Goal: Information Seeking & Learning: Learn about a topic

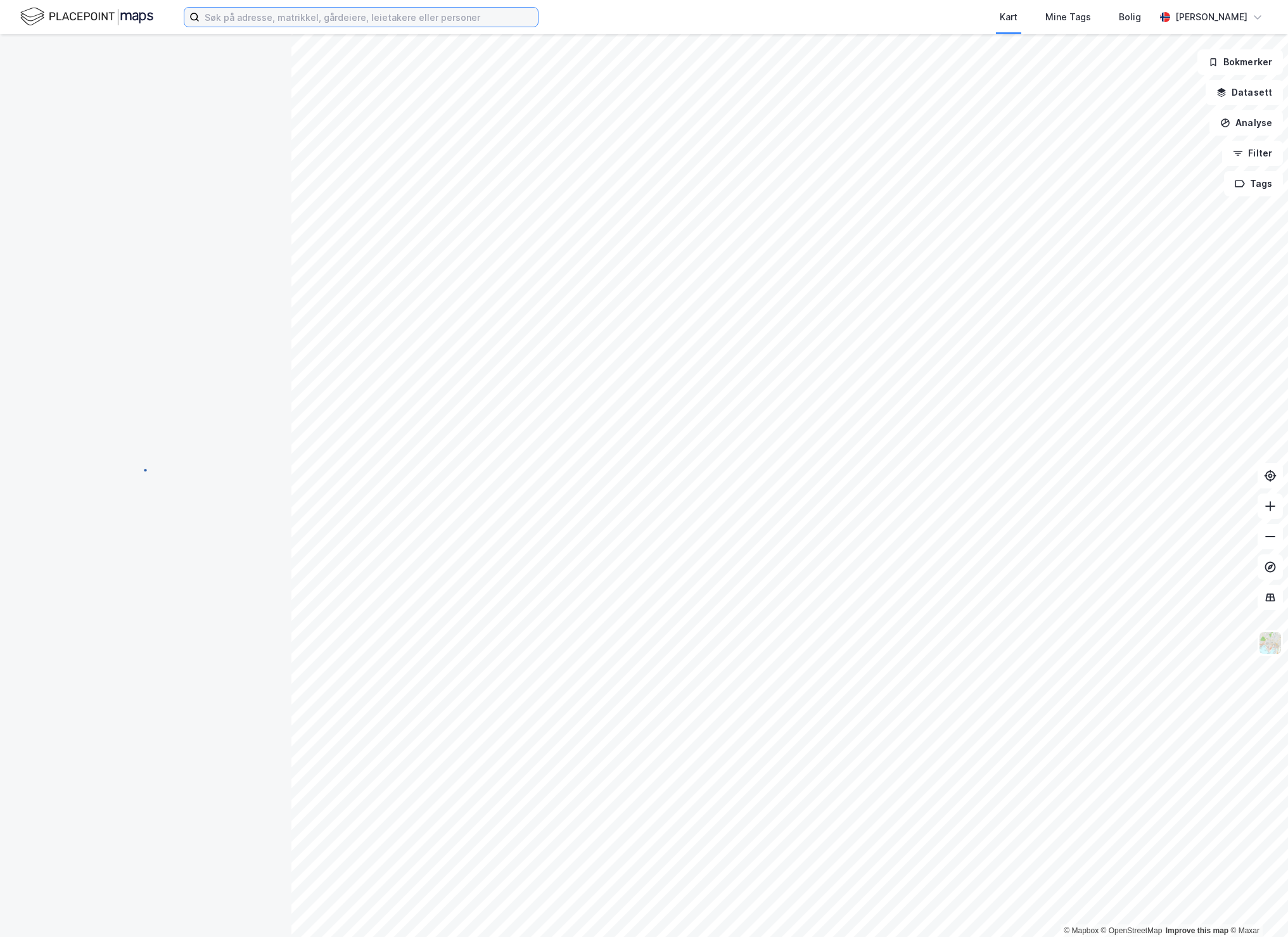
click at [298, 23] on input at bounding box center [368, 17] width 338 height 19
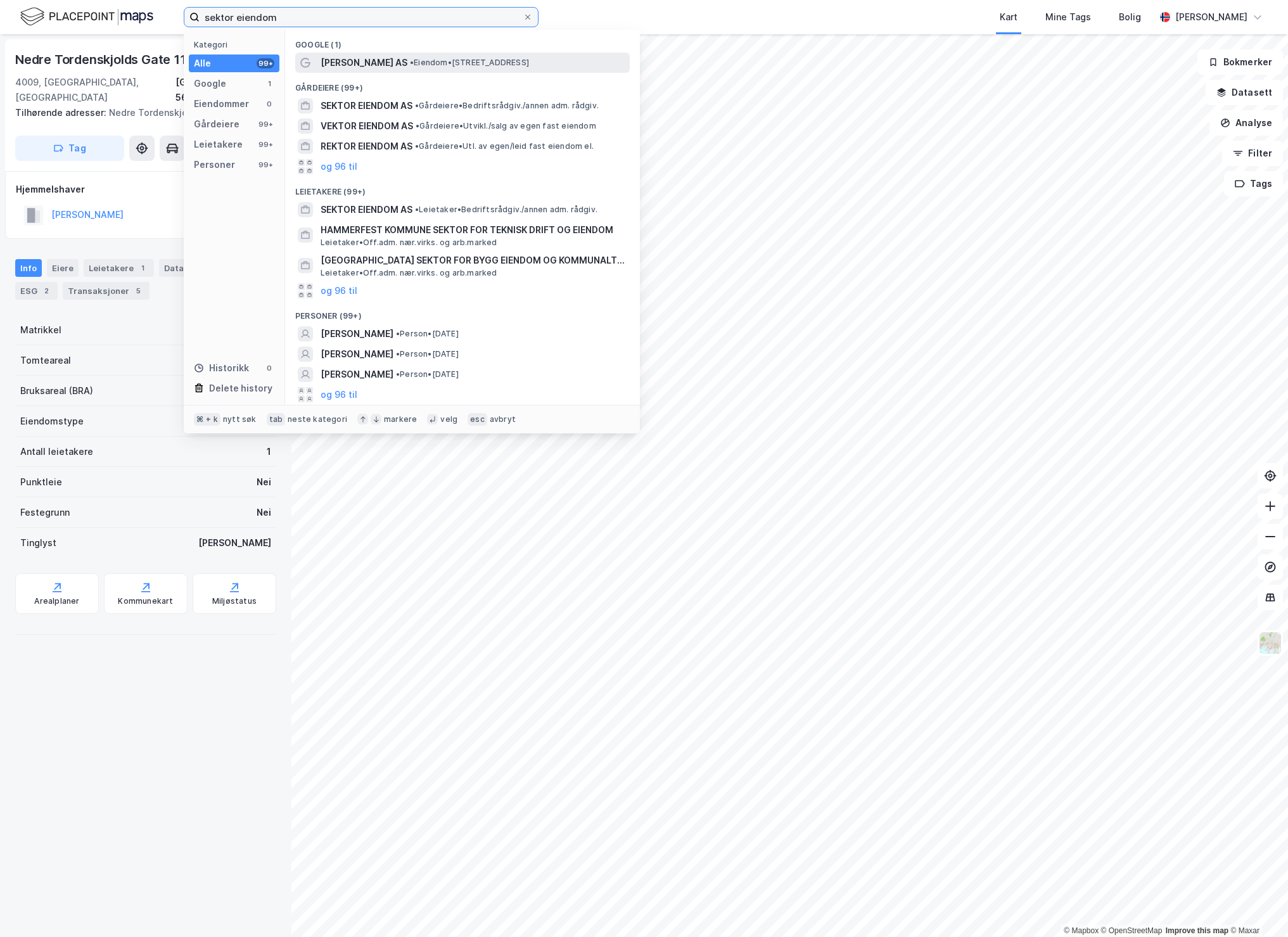
type input "sektor eiendom"
click at [344, 62] on span "[PERSON_NAME] AS" at bounding box center [364, 62] width 87 height 15
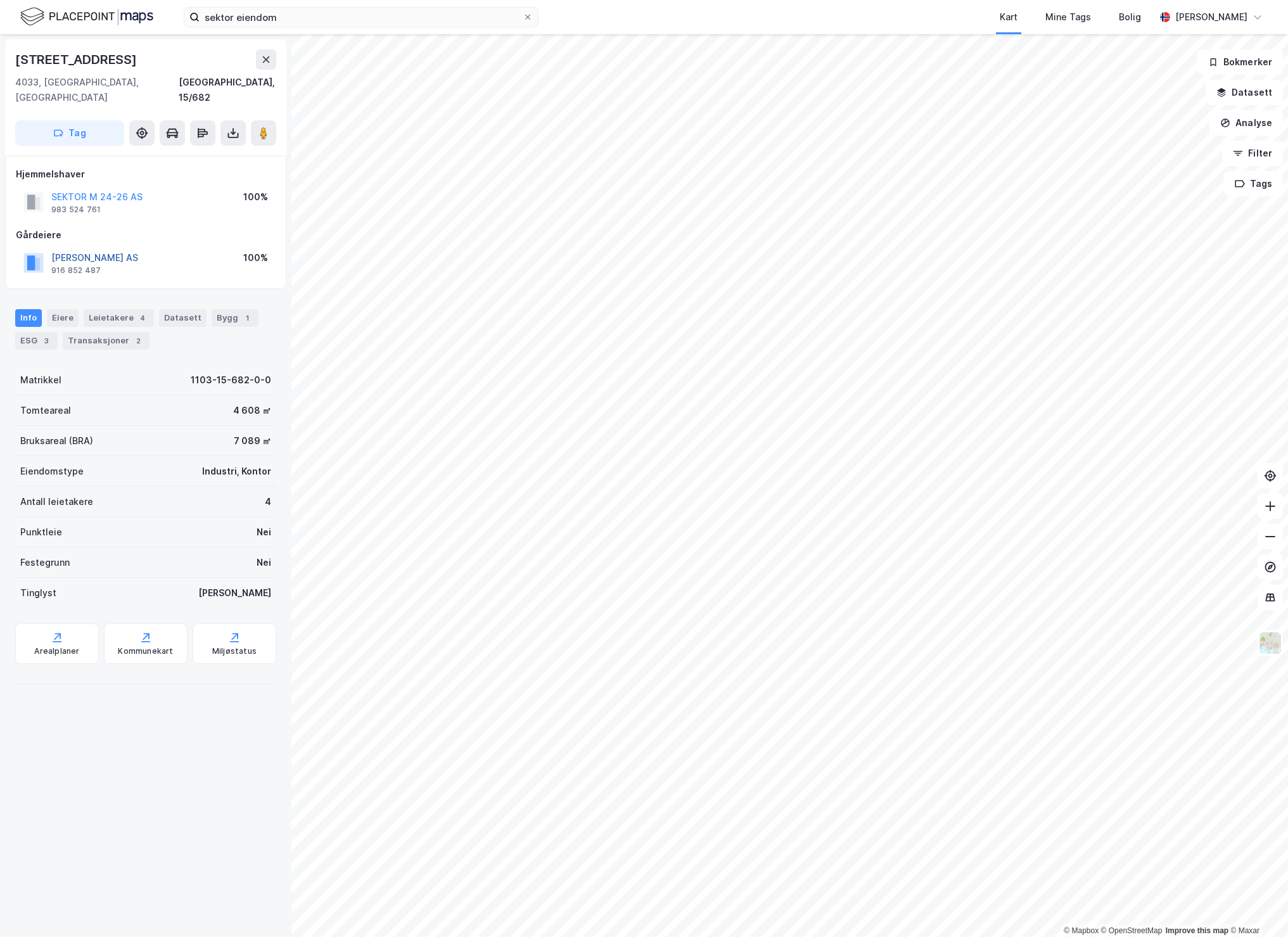
click at [0, 0] on button "[PERSON_NAME] AS" at bounding box center [0, 0] width 0 height 0
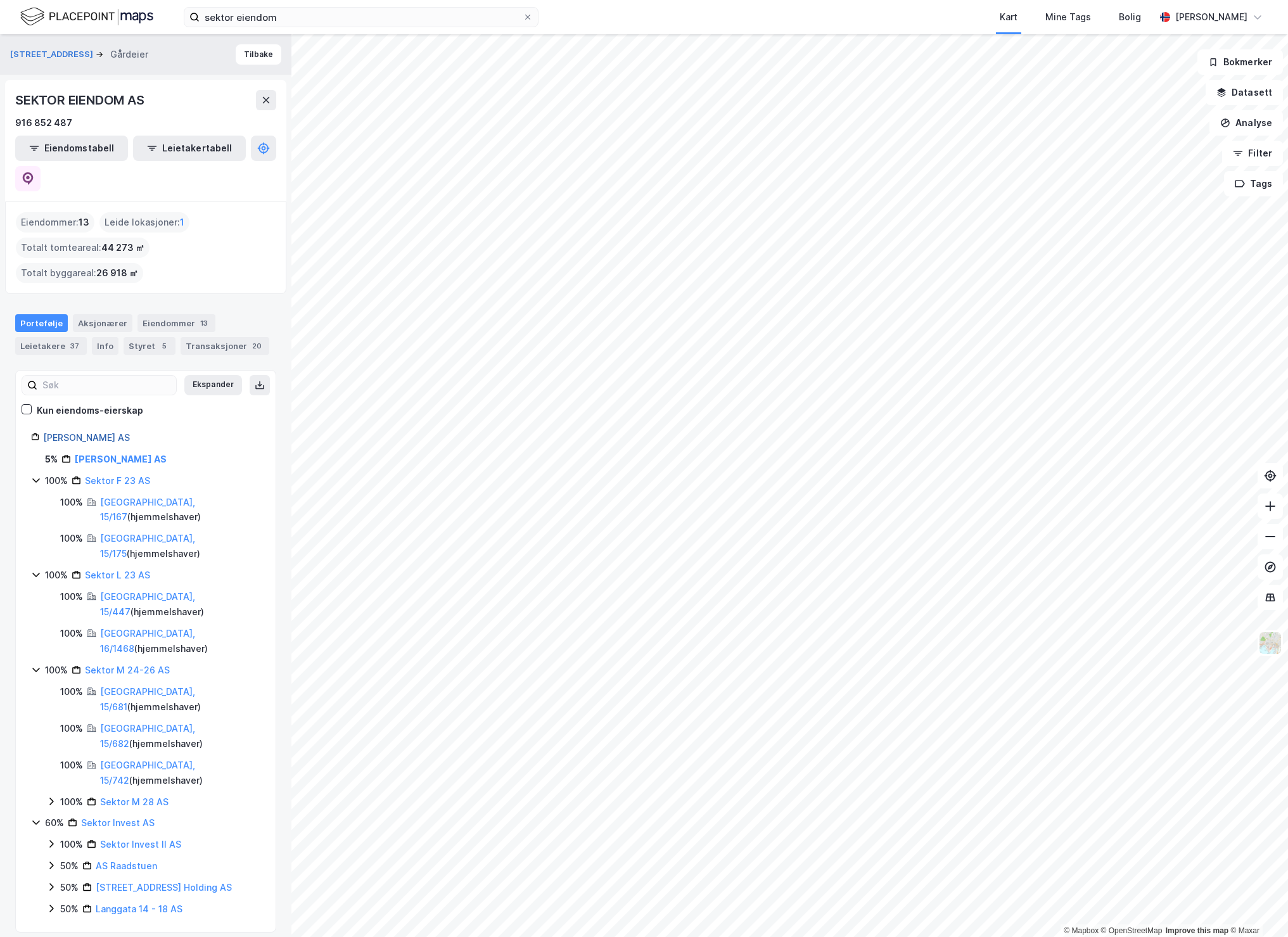
click at [93, 432] on link "[PERSON_NAME] AS" at bounding box center [86, 438] width 87 height 11
click at [101, 432] on link "[PERSON_NAME] AS" at bounding box center [86, 438] width 87 height 11
click at [93, 314] on div "Aksjonærer" at bounding box center [102, 323] width 60 height 18
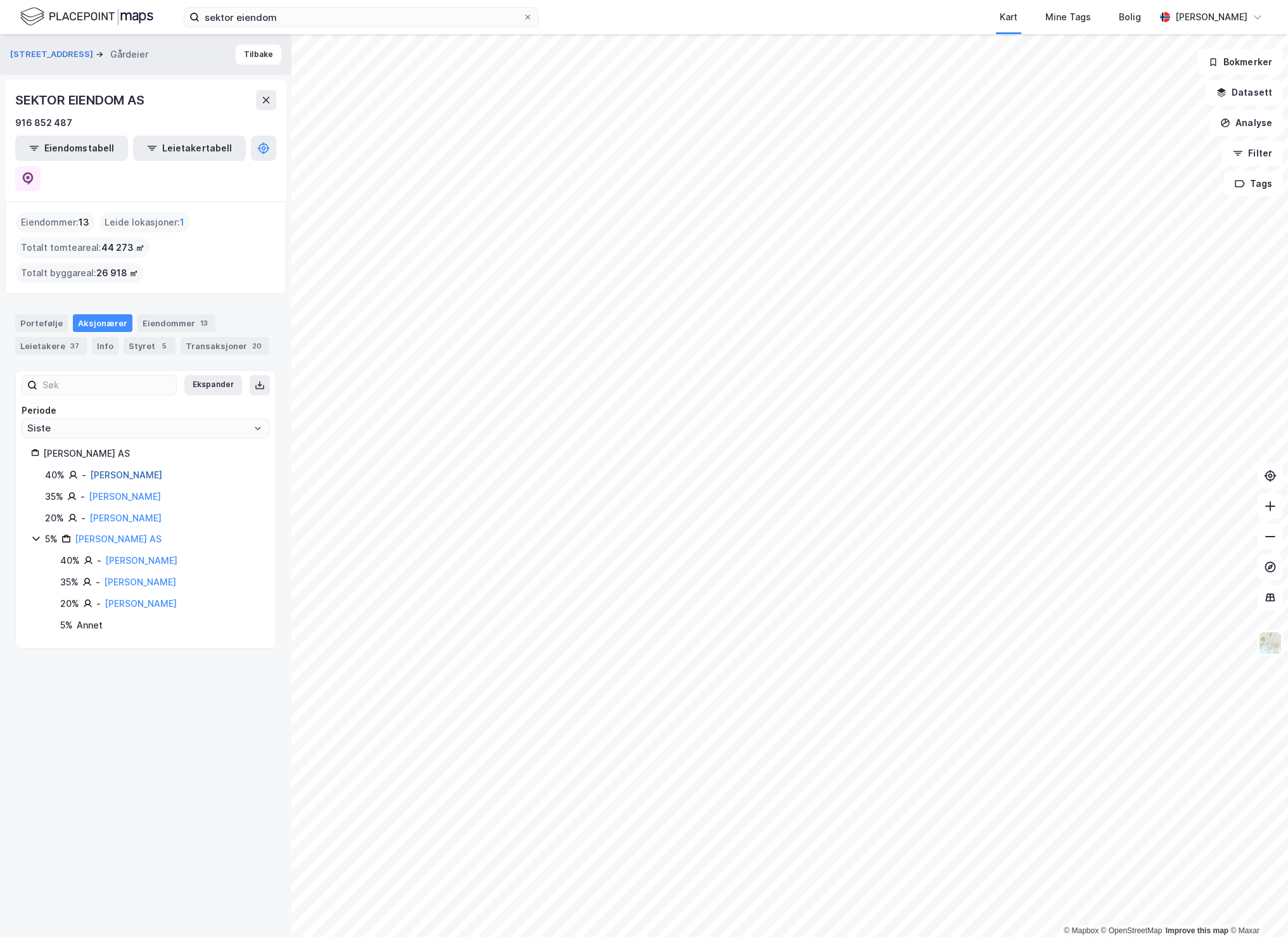
click at [151, 470] on link "[PERSON_NAME]" at bounding box center [125, 475] width 72 height 11
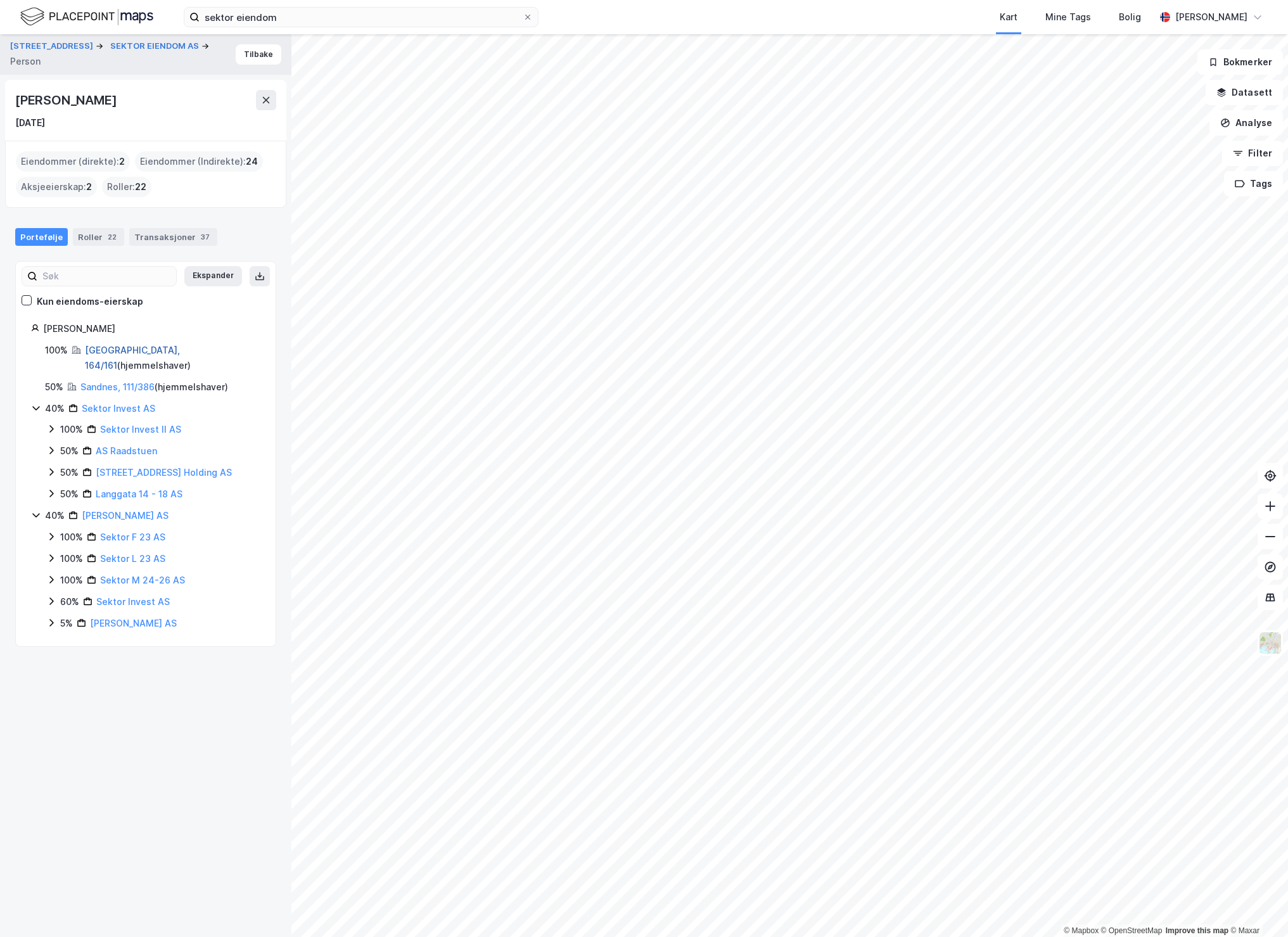
click at [96, 350] on link "[GEOGRAPHIC_DATA], 164/161" at bounding box center [132, 357] width 95 height 26
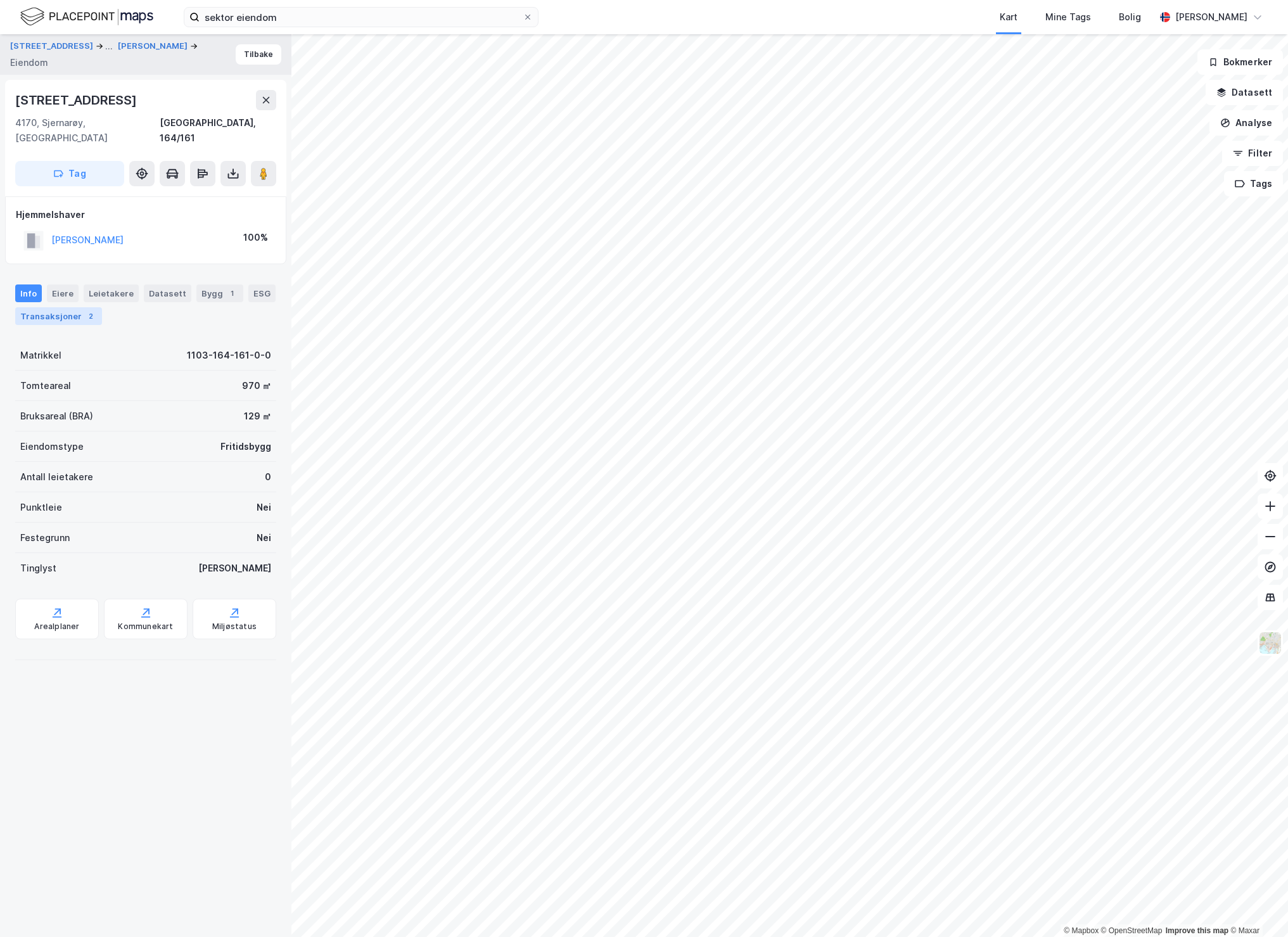
click at [61, 307] on div "Transaksjoner 2" at bounding box center [59, 316] width 87 height 18
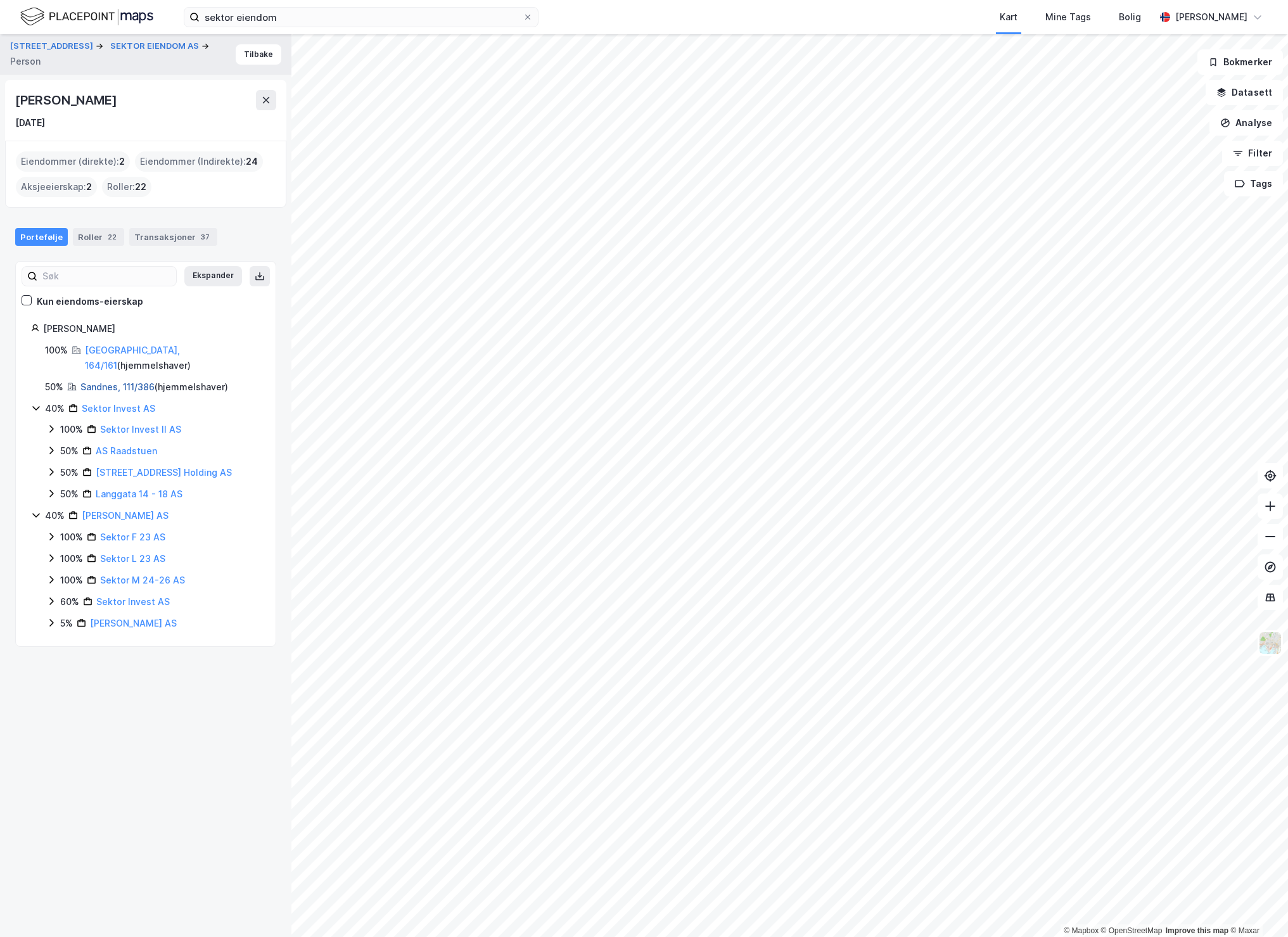
click at [124, 382] on link "Sandnes, 111/386" at bounding box center [117, 387] width 74 height 11
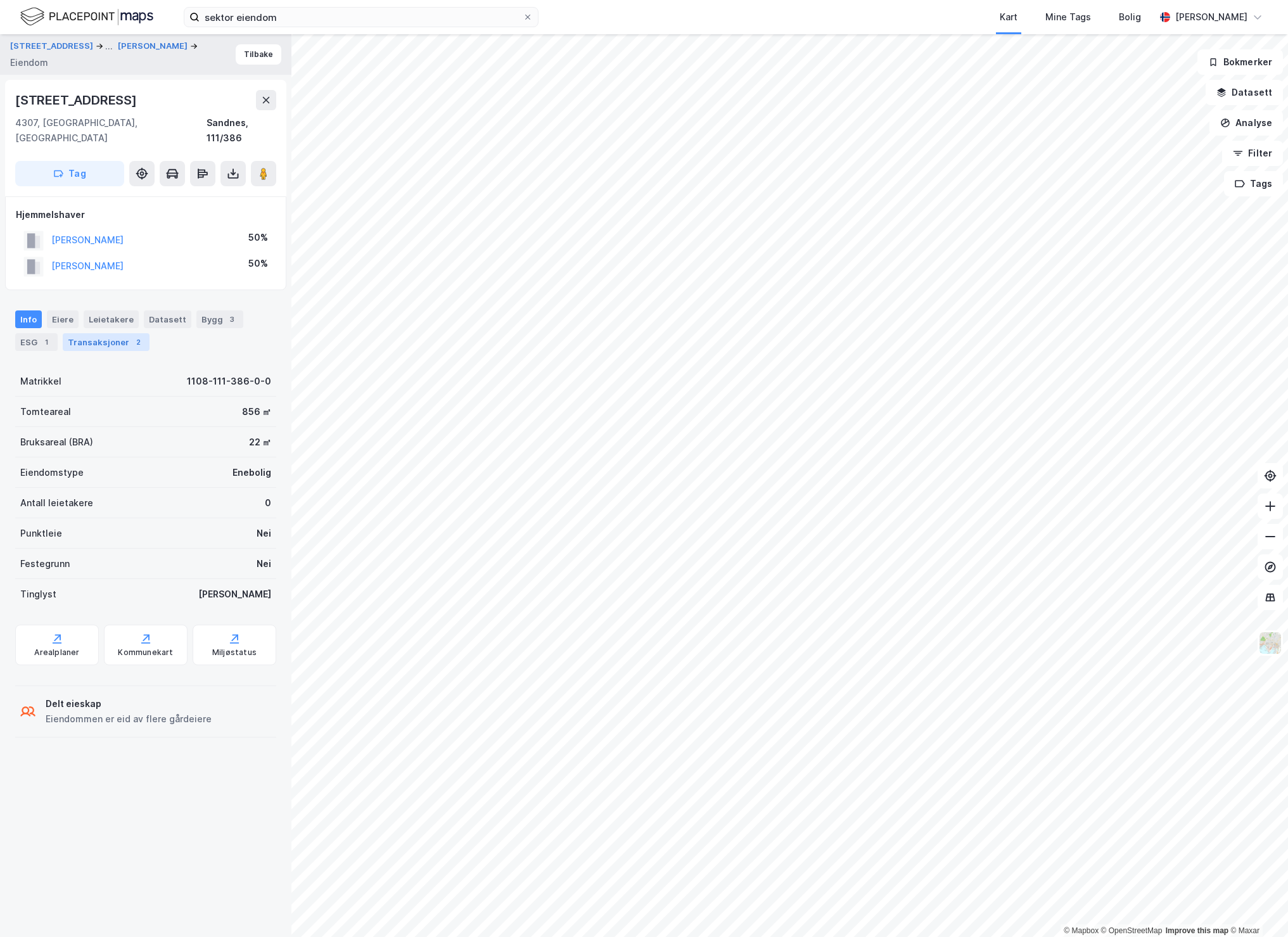
click at [92, 334] on div "Transaksjoner 2" at bounding box center [107, 343] width 87 height 18
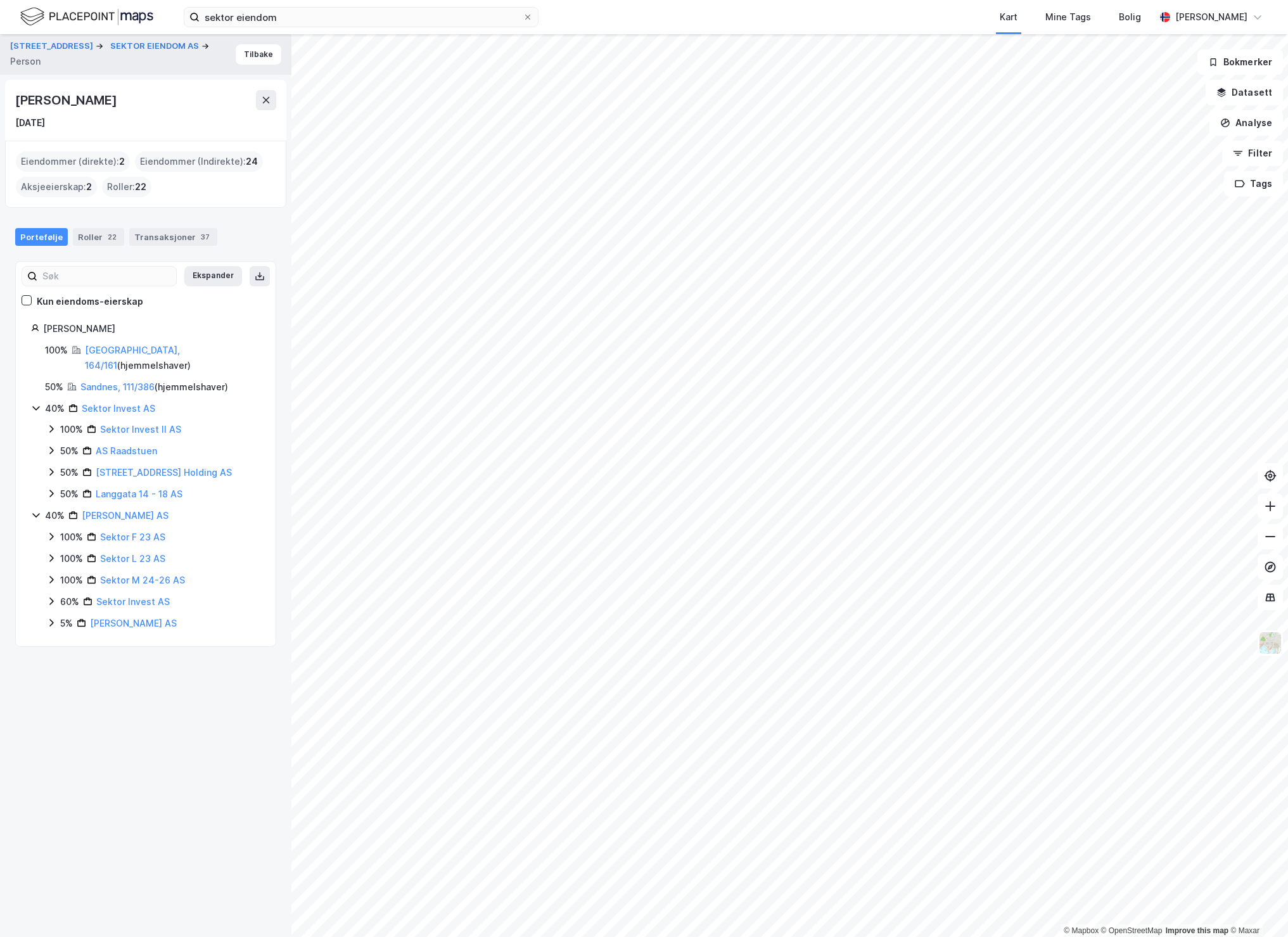
click at [36, 403] on icon at bounding box center [36, 408] width 10 height 10
click at [34, 424] on icon at bounding box center [36, 428] width 10 height 10
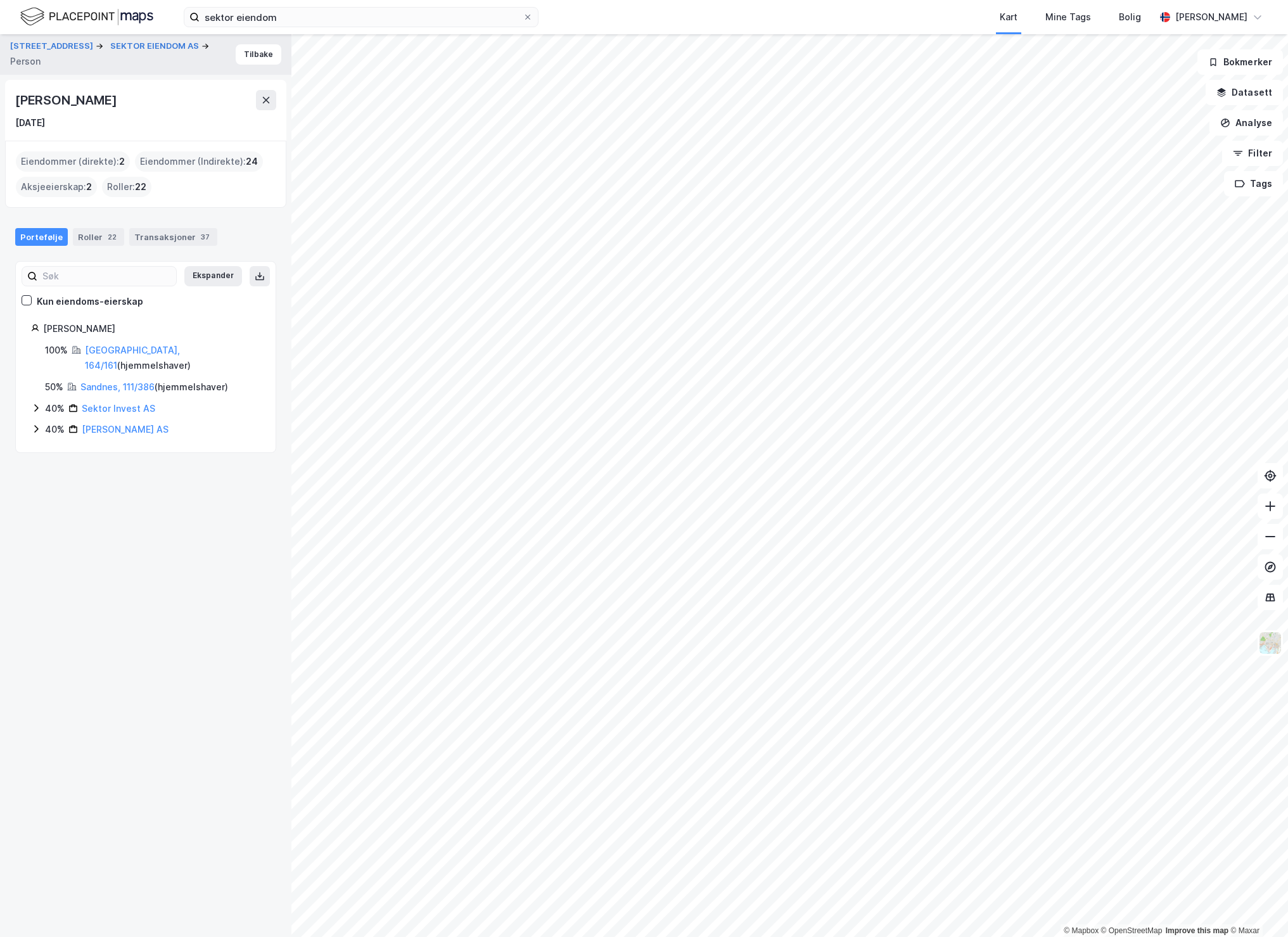
click at [32, 403] on icon at bounding box center [36, 408] width 10 height 10
click at [148, 424] on link "Sektor Invest II AS" at bounding box center [141, 429] width 81 height 11
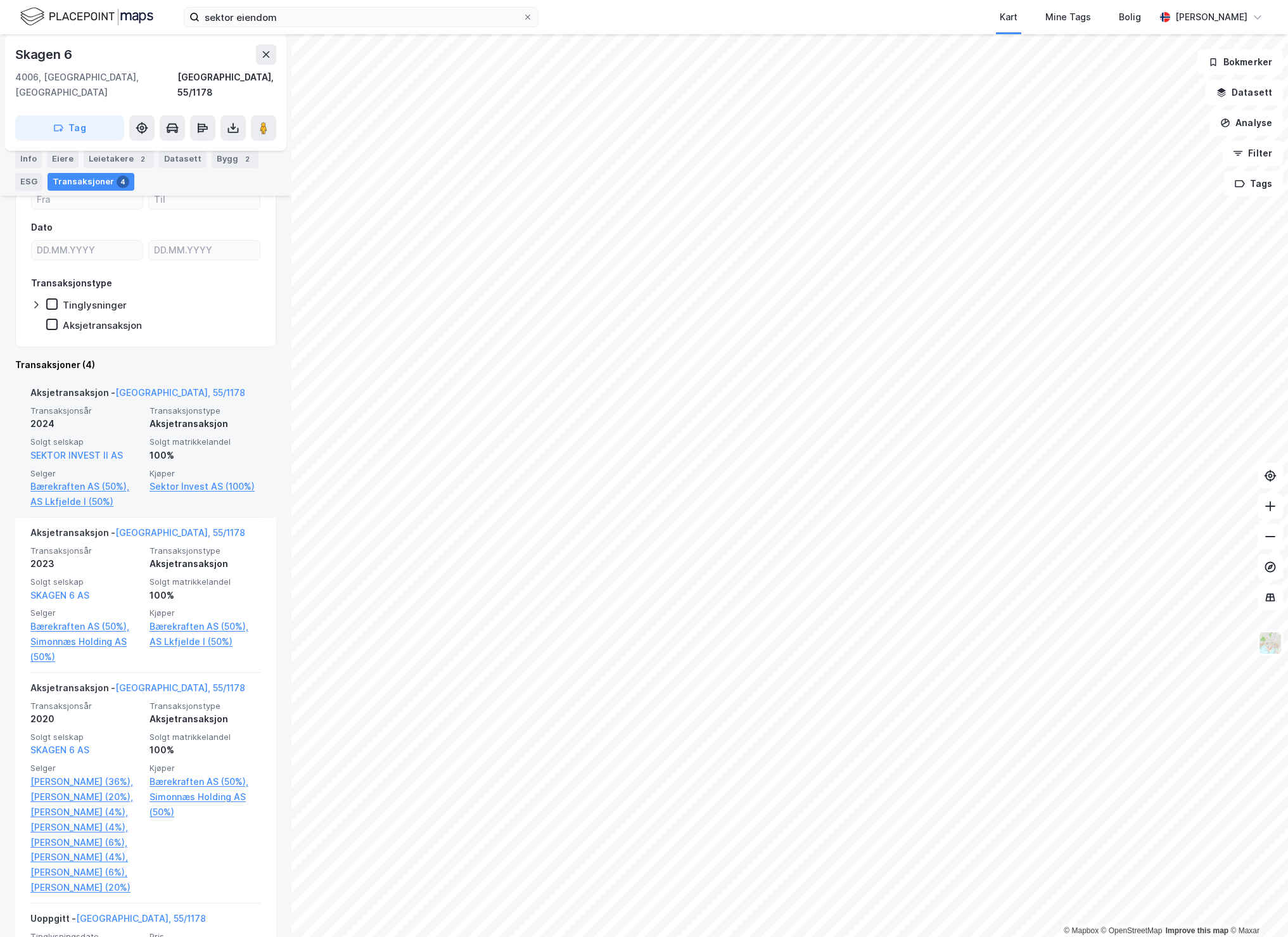
scroll to position [325, 0]
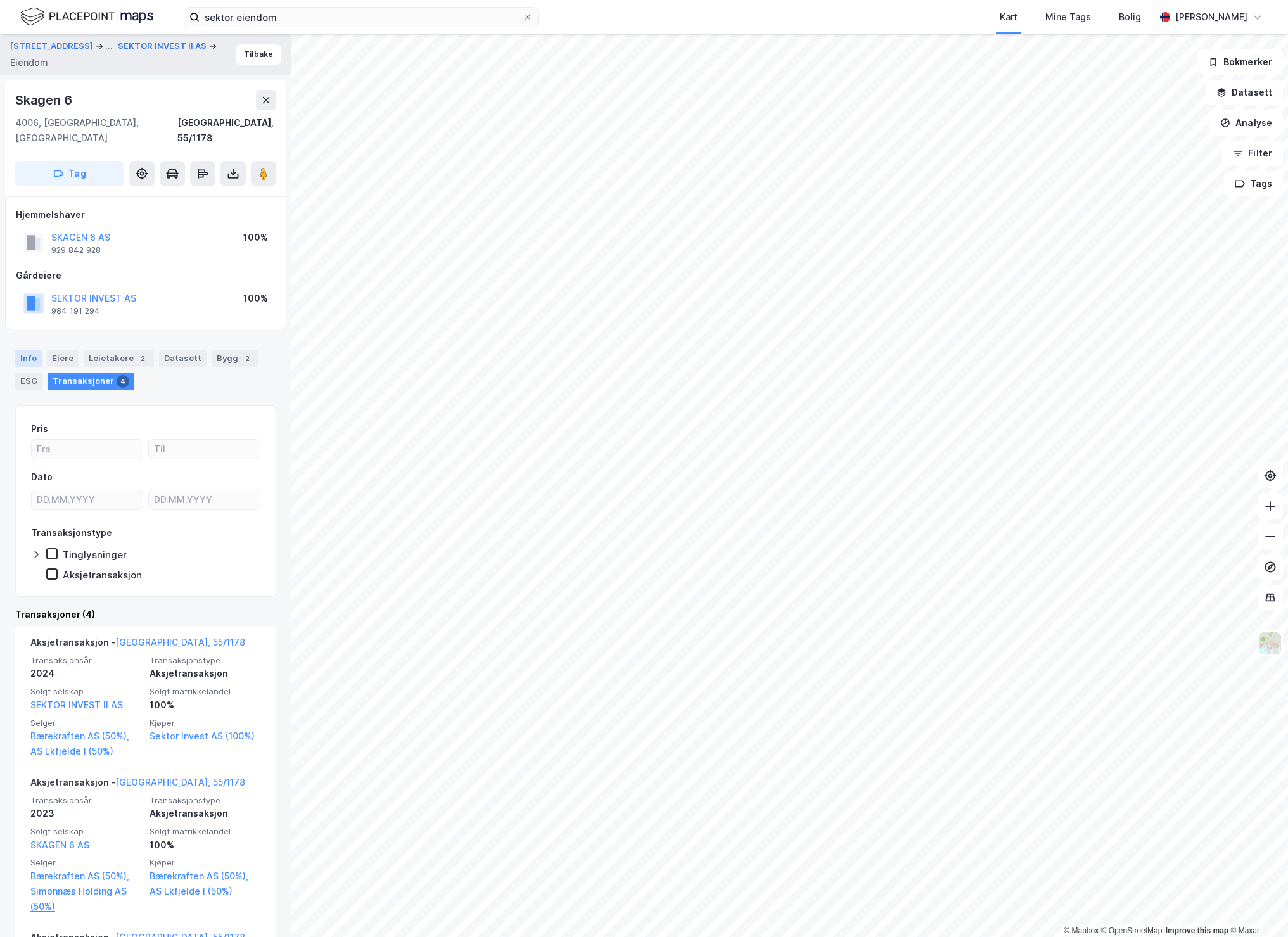
scroll to position [2, 0]
click at [32, 348] on div "Info" at bounding box center [28, 357] width 27 height 18
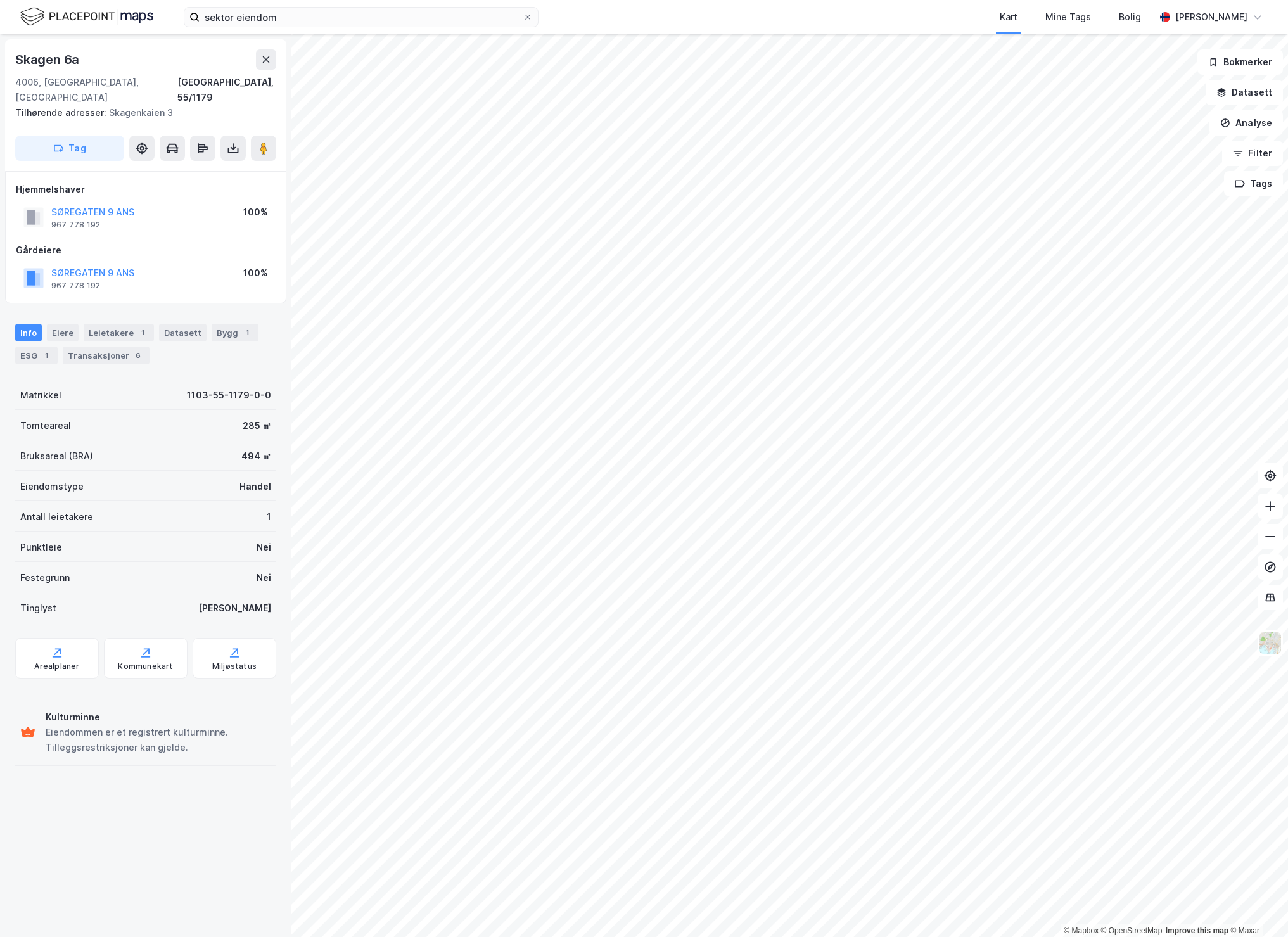
click at [228, 513] on div "© Mapbox © OpenStreetMap Improve this map © [STREET_ADDRESS], 55/1179 Tilhørend…" at bounding box center [644, 485] width 1288 height 903
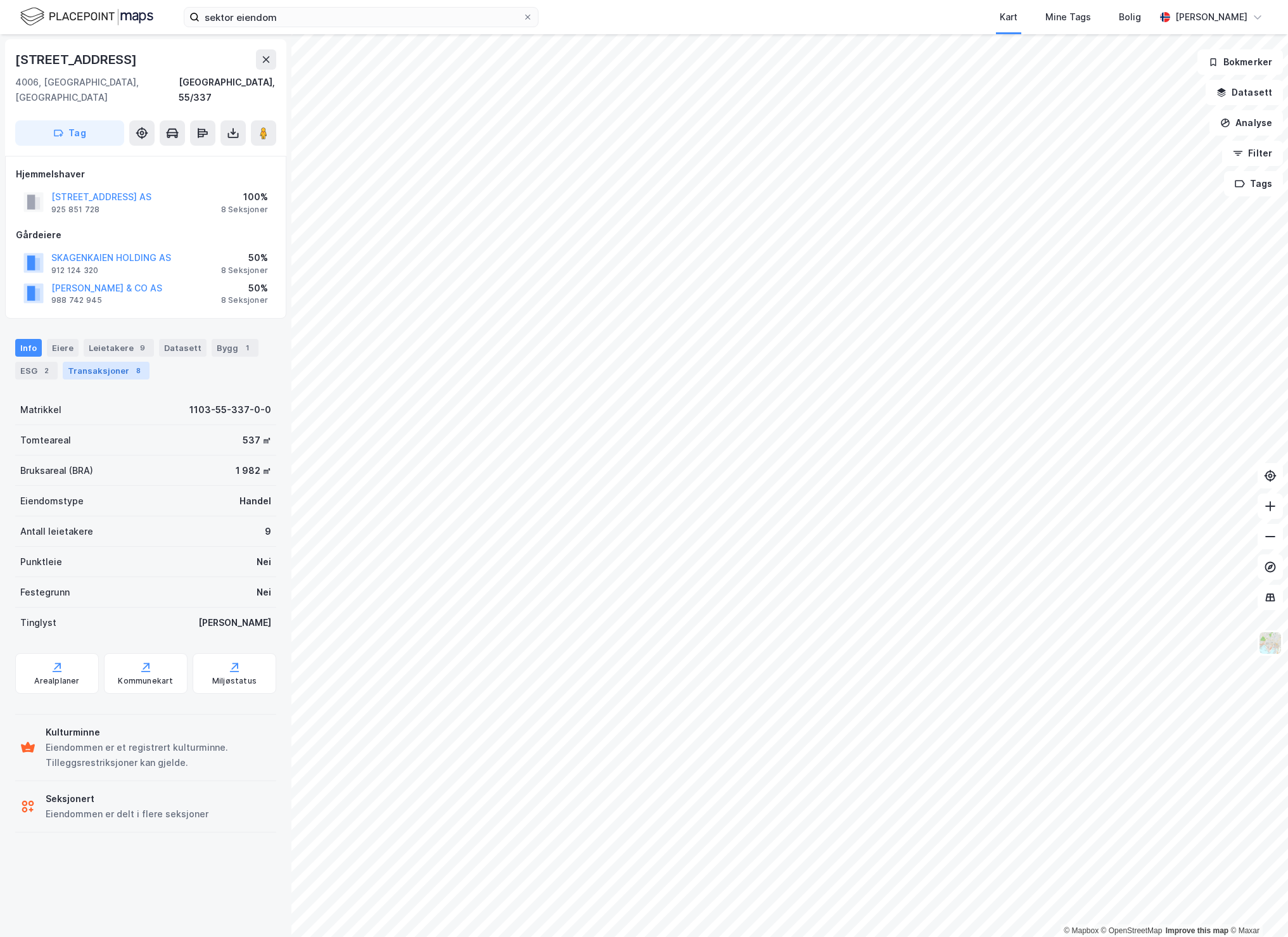
click at [139, 362] on div "Transaksjoner 8" at bounding box center [107, 371] width 87 height 18
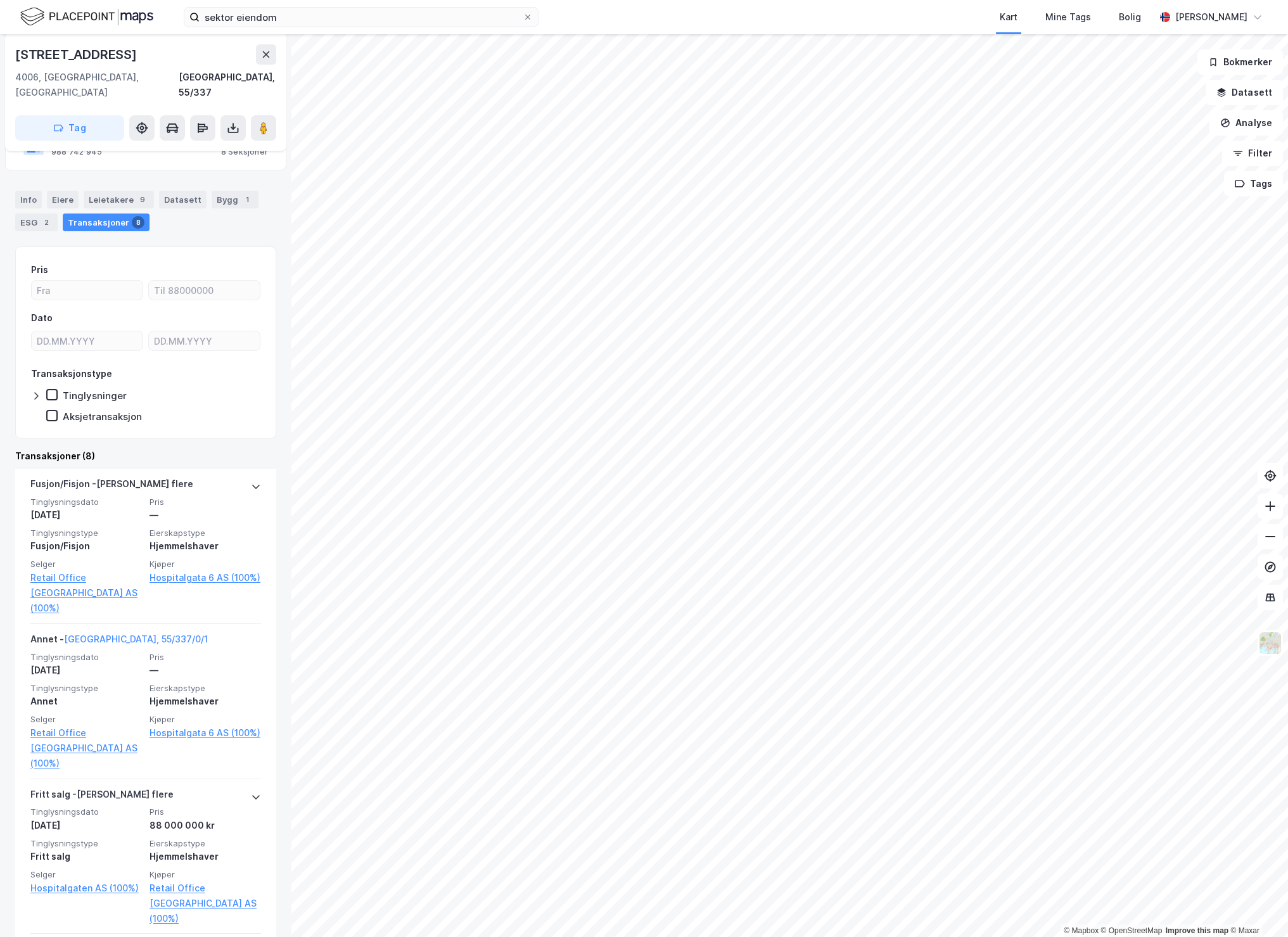
scroll to position [153, 0]
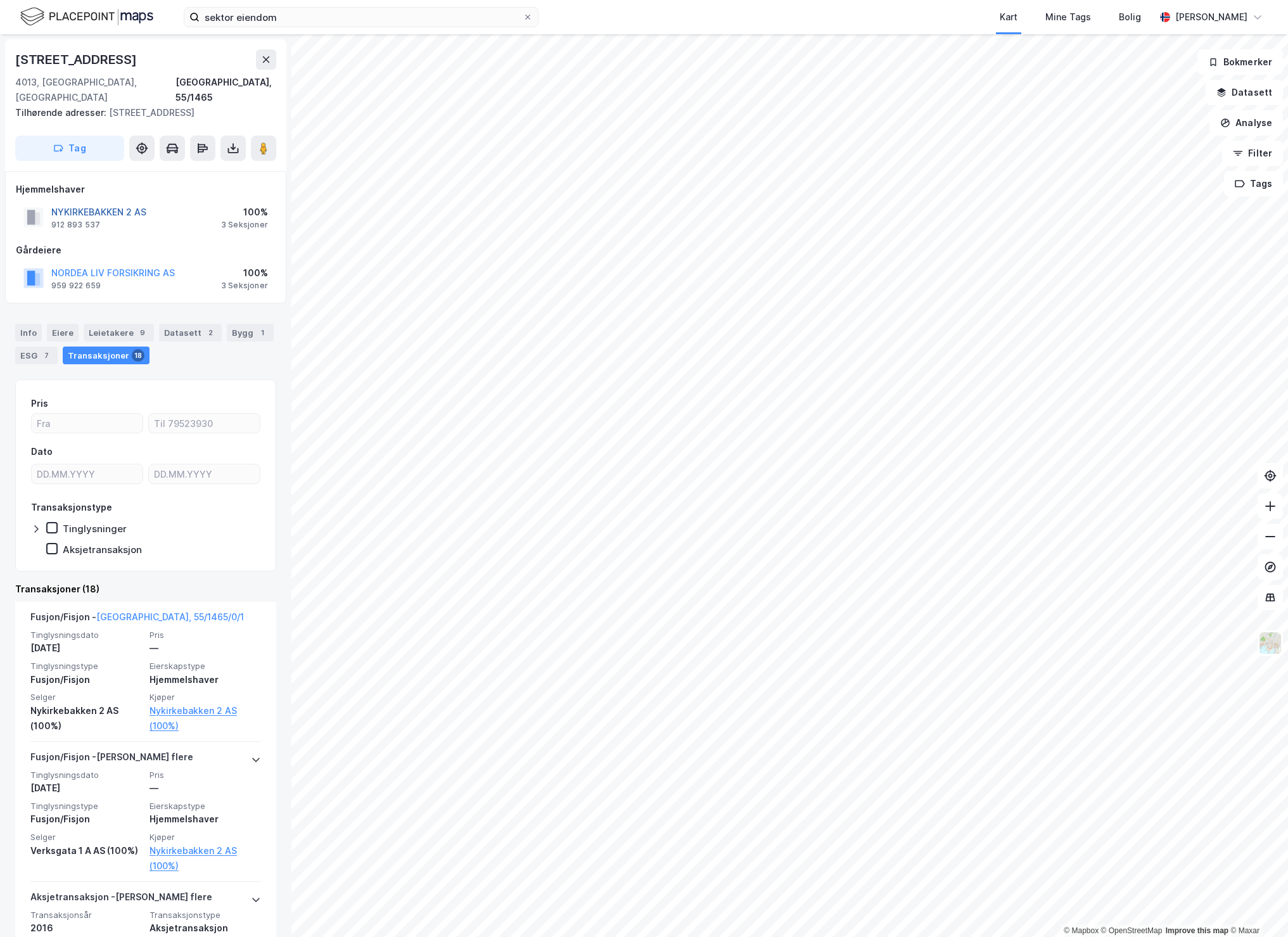
click at [0, 0] on button "NYKIRKEBAKKEN 2 AS" at bounding box center [0, 0] width 0 height 0
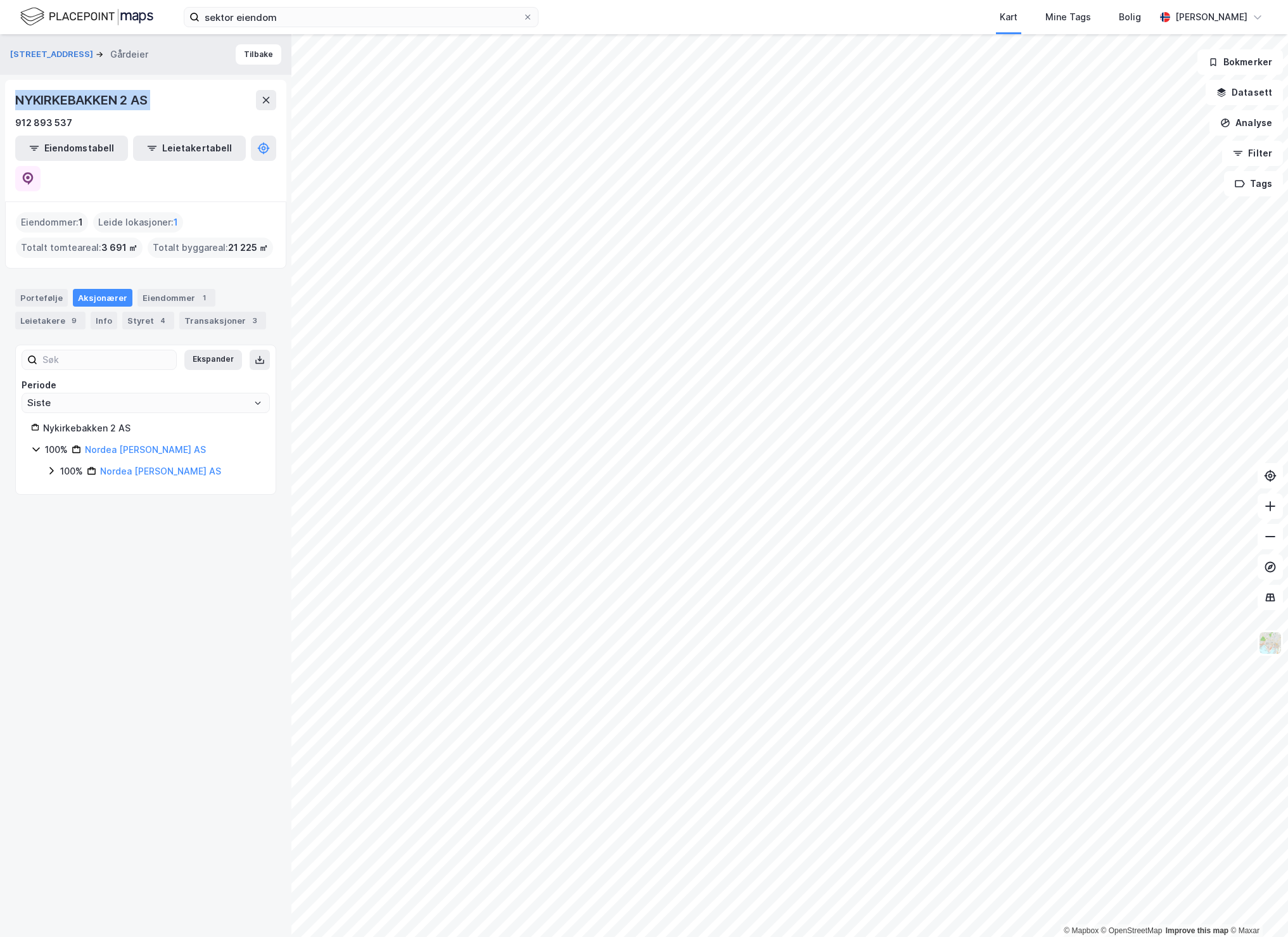
drag, startPoint x: 20, startPoint y: 101, endPoint x: 235, endPoint y: 95, distance: 215.1
click at [236, 95] on div "NYKIRKEBAKKEN 2 AS" at bounding box center [145, 100] width 261 height 20
copy div "NYKIRKEBAKKEN 2 AS"
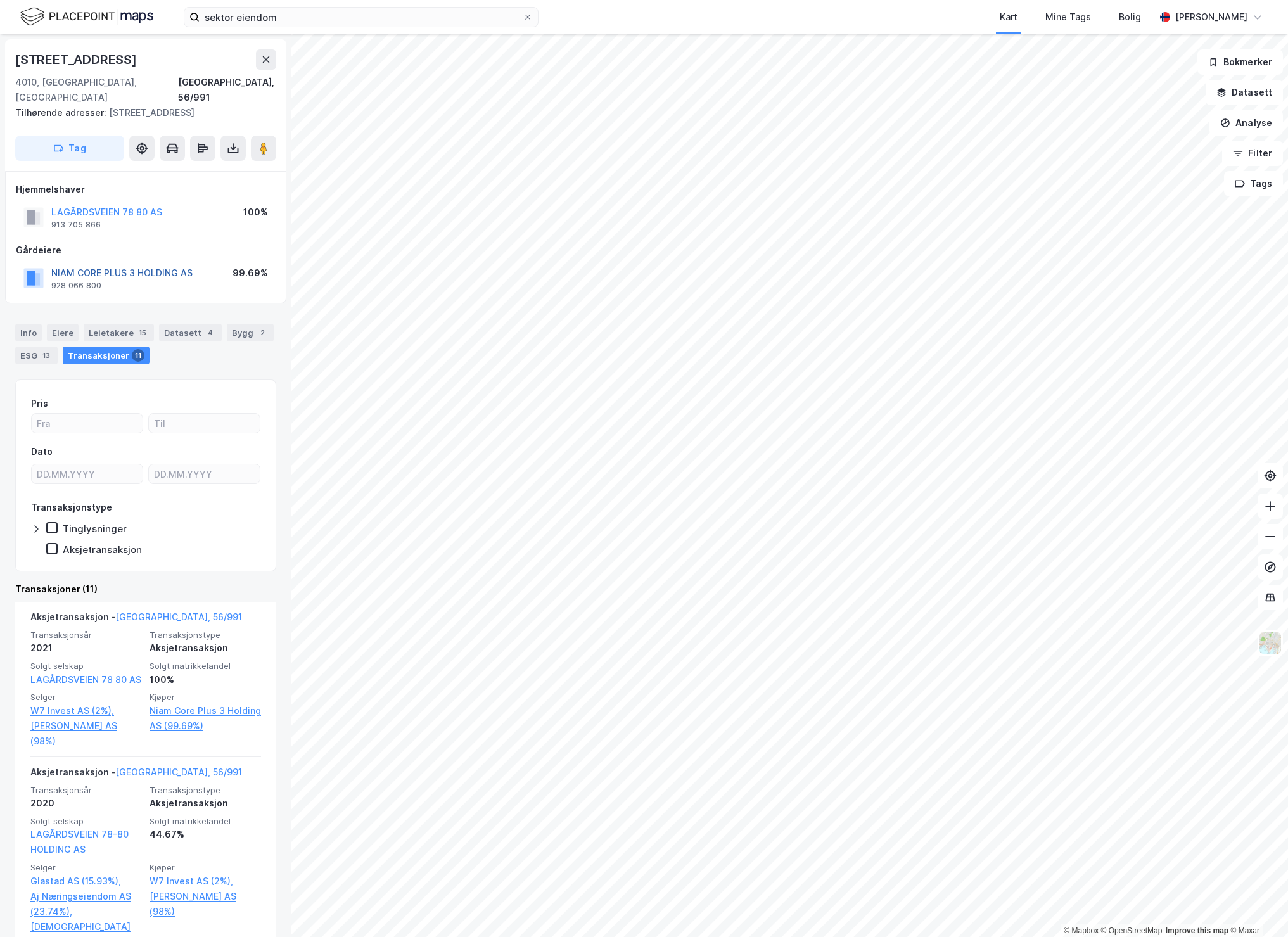
click at [0, 0] on button "NIAM CORE PLUS 3 HOLDING AS" at bounding box center [0, 0] width 0 height 0
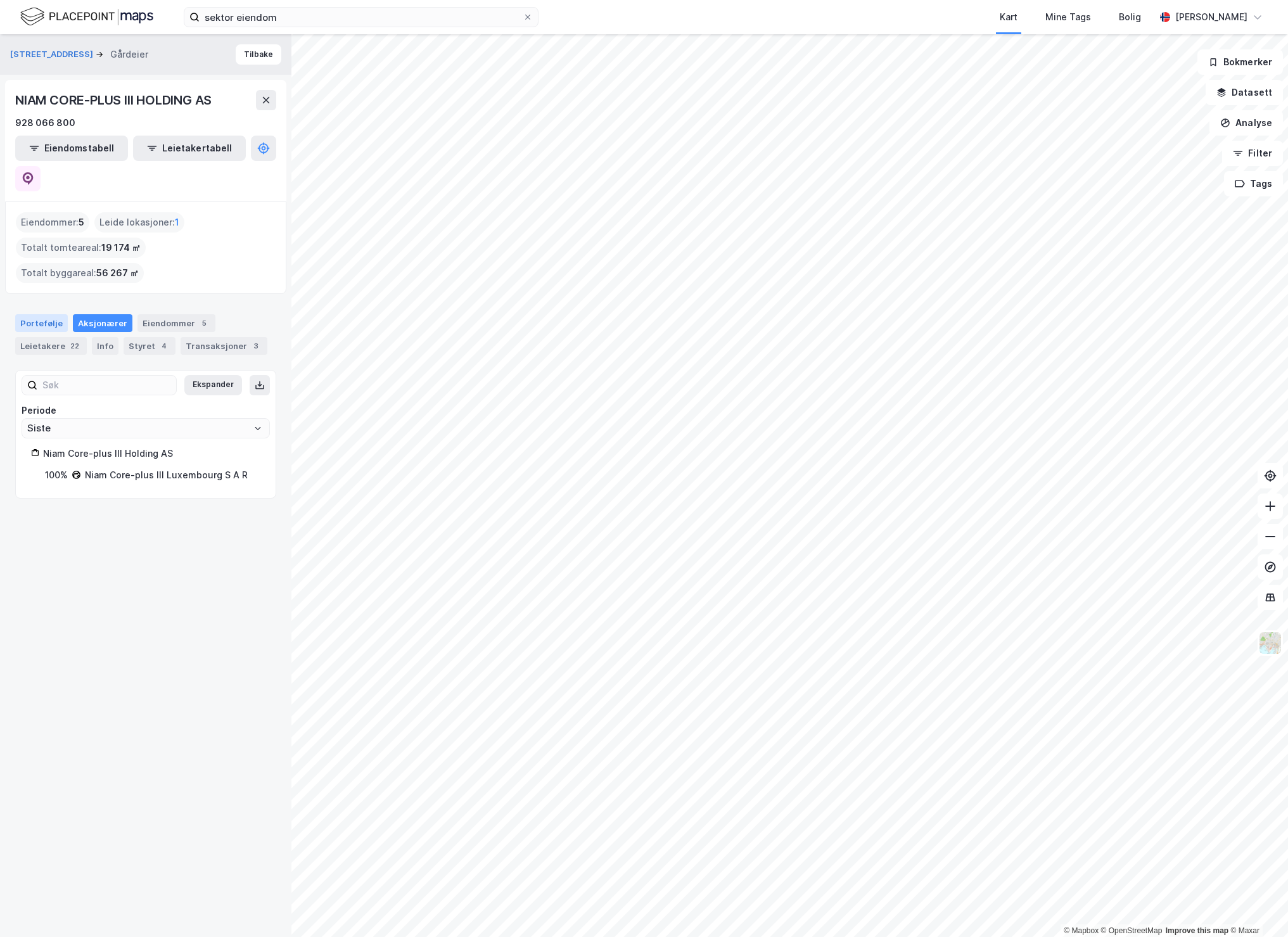
click at [51, 314] on div "Portefølje" at bounding box center [41, 323] width 52 height 18
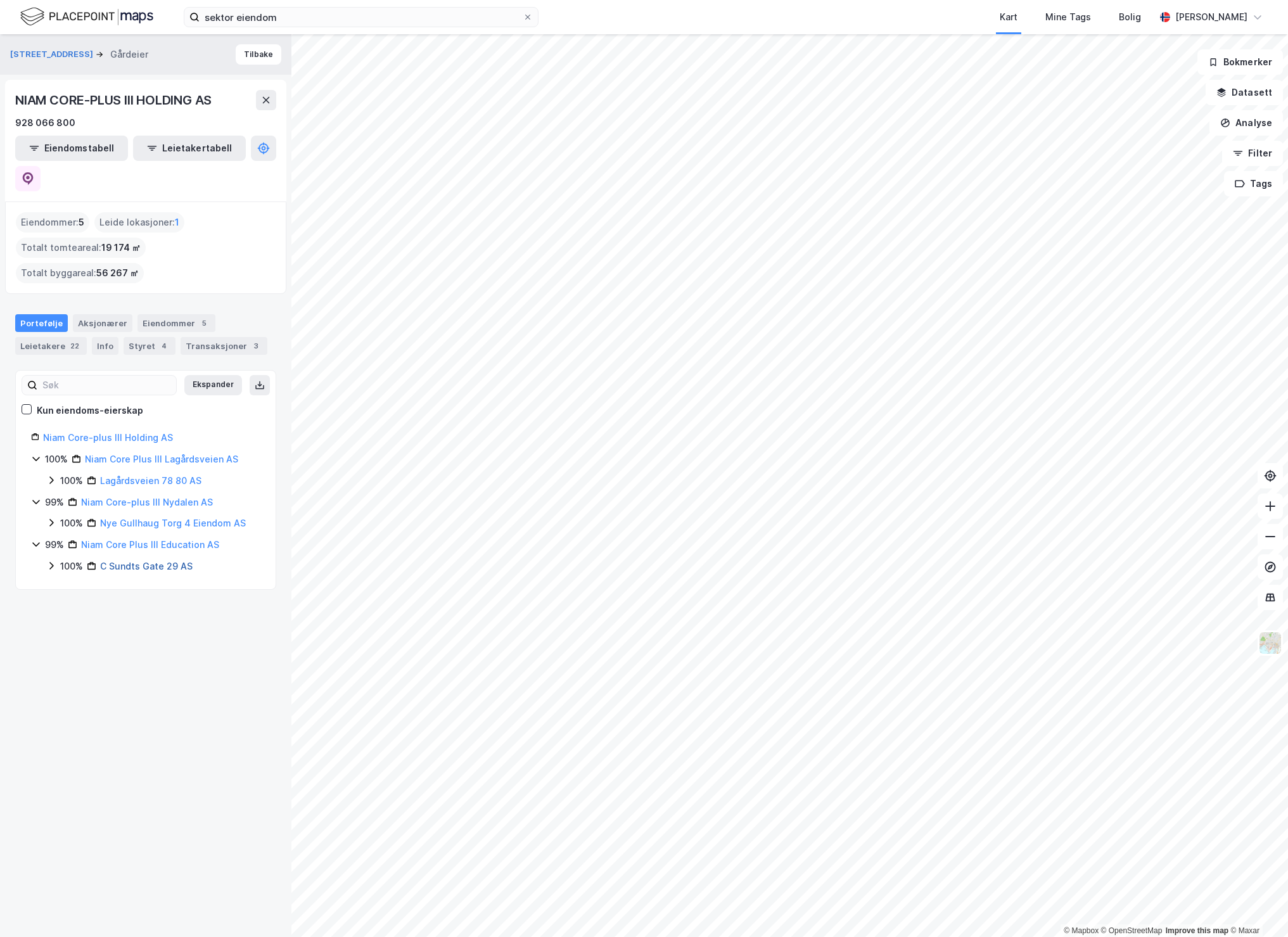
click at [174, 561] on link "C Sundts Gate 29 AS" at bounding box center [147, 566] width 93 height 11
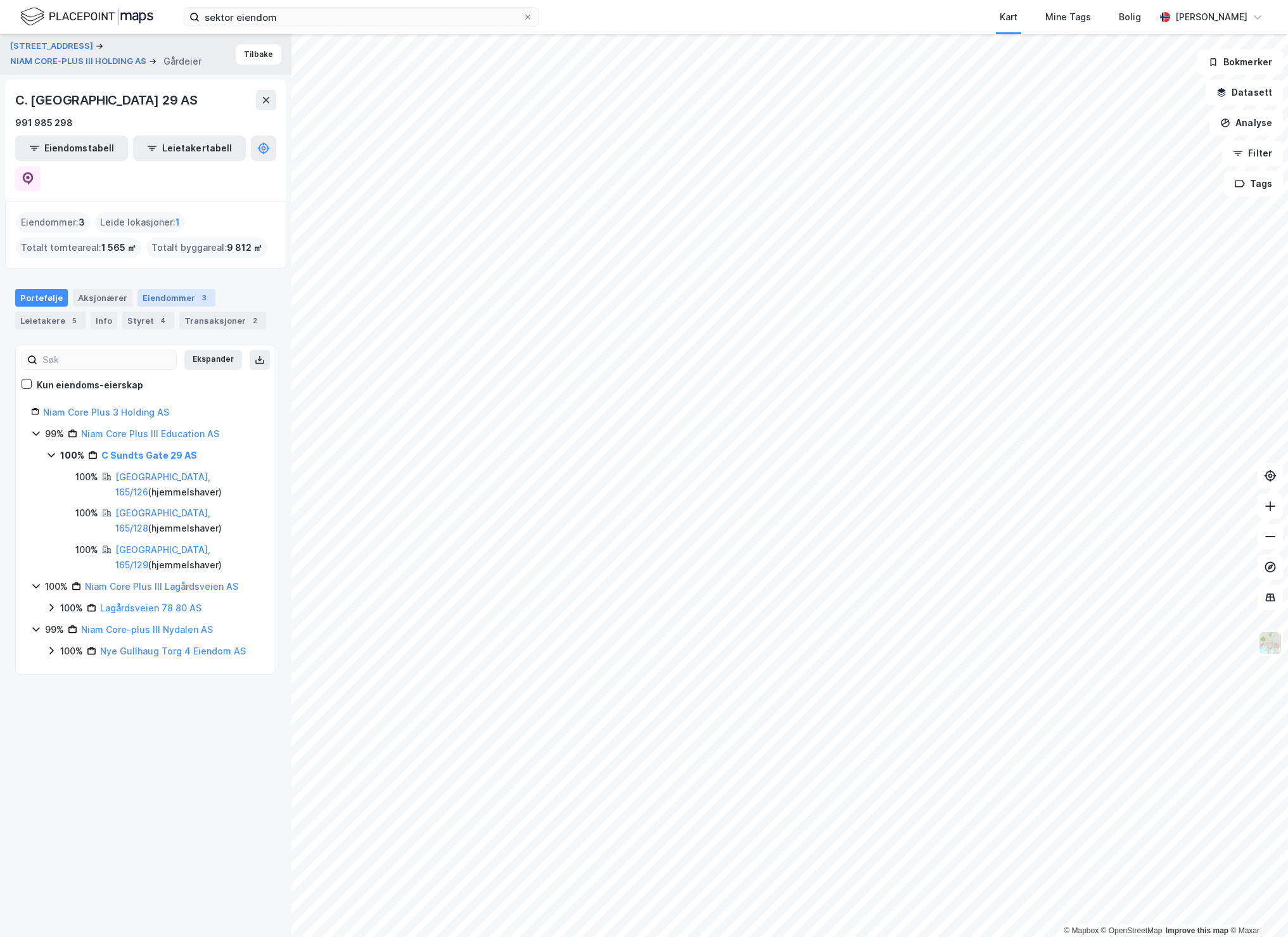
click at [162, 289] on div "Eiendommer 3" at bounding box center [177, 298] width 78 height 18
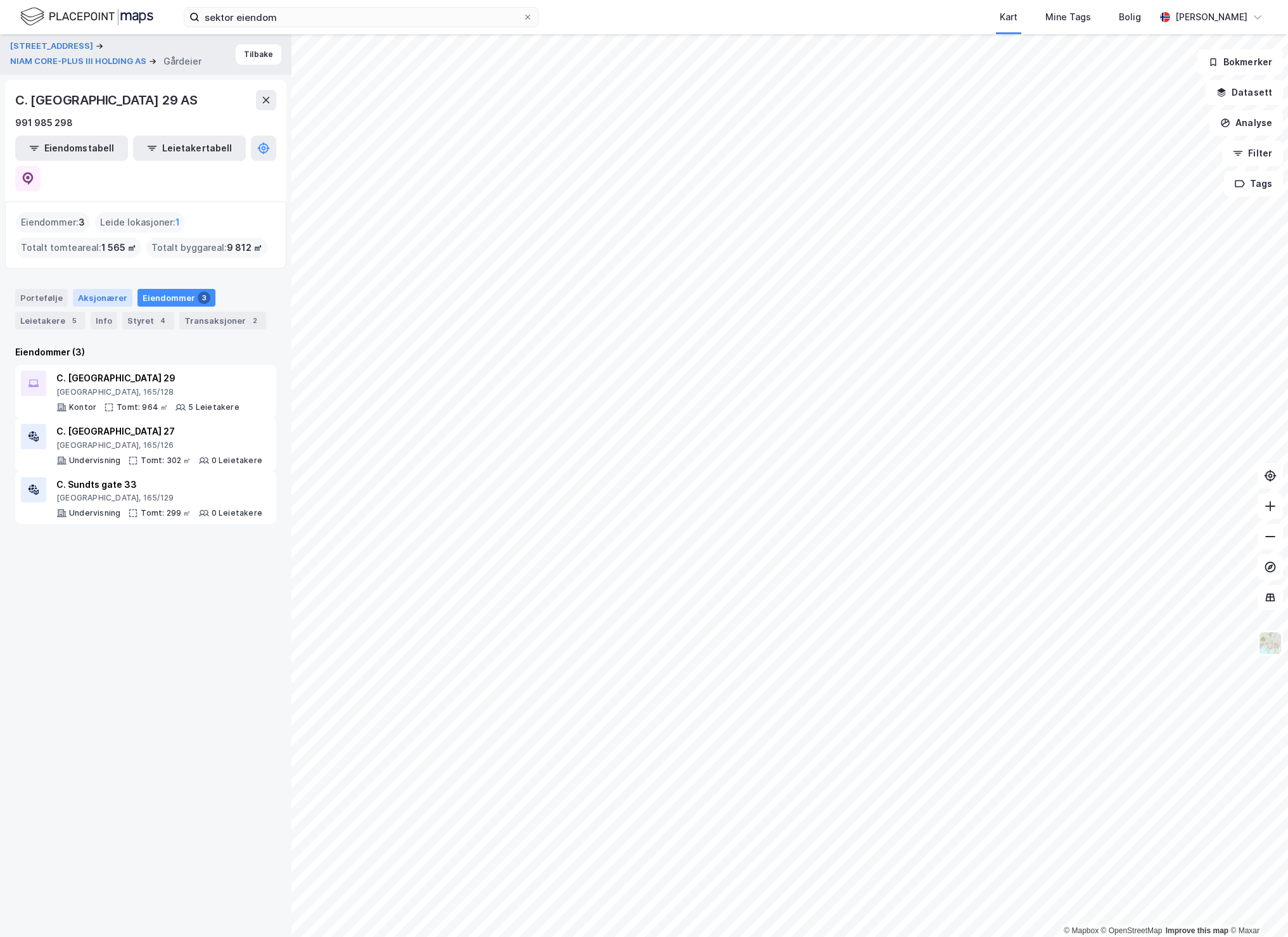
click at [96, 289] on div "Aksjonærer" at bounding box center [102, 298] width 60 height 18
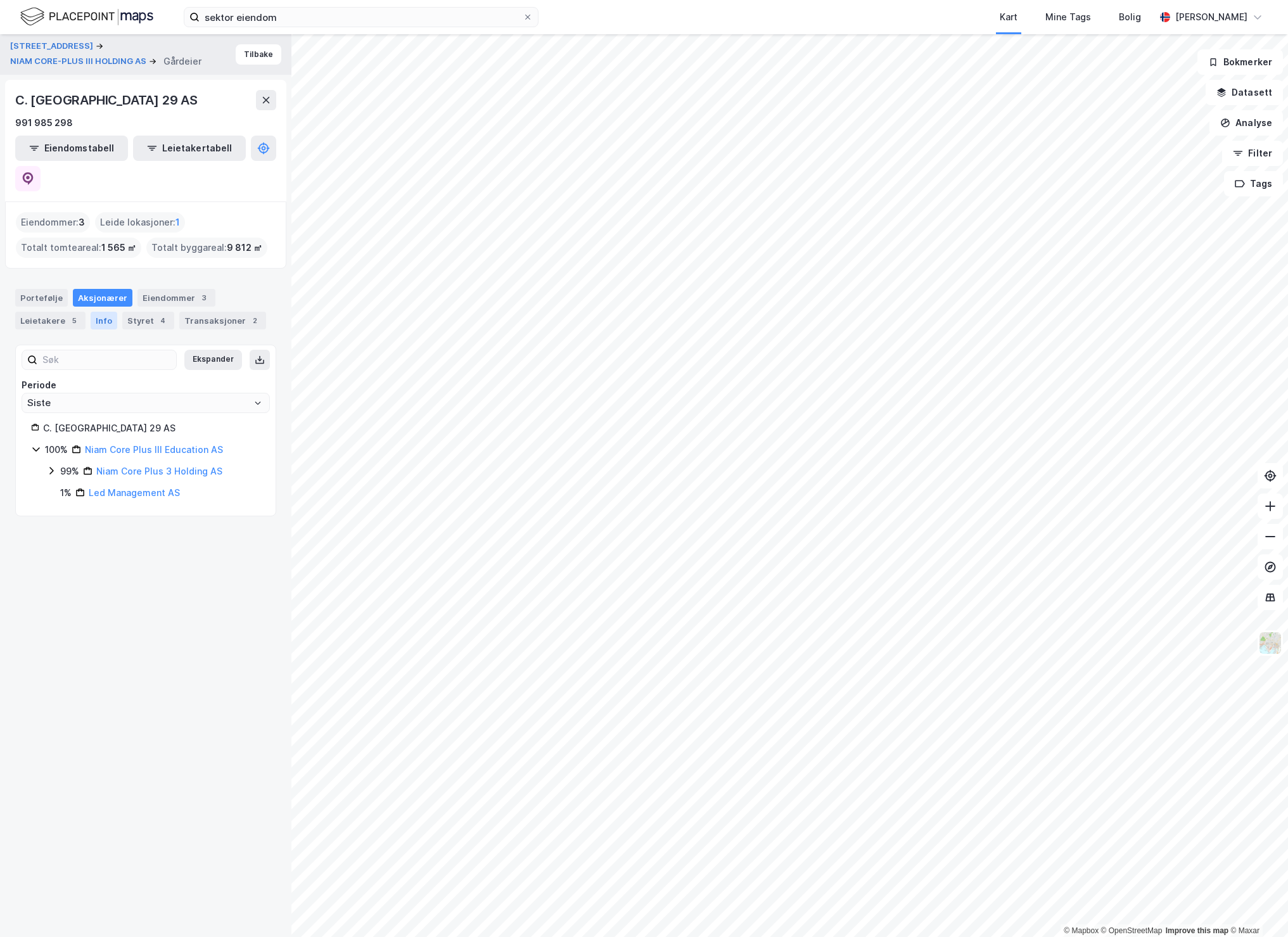
click at [97, 311] on div "Info" at bounding box center [104, 320] width 27 height 18
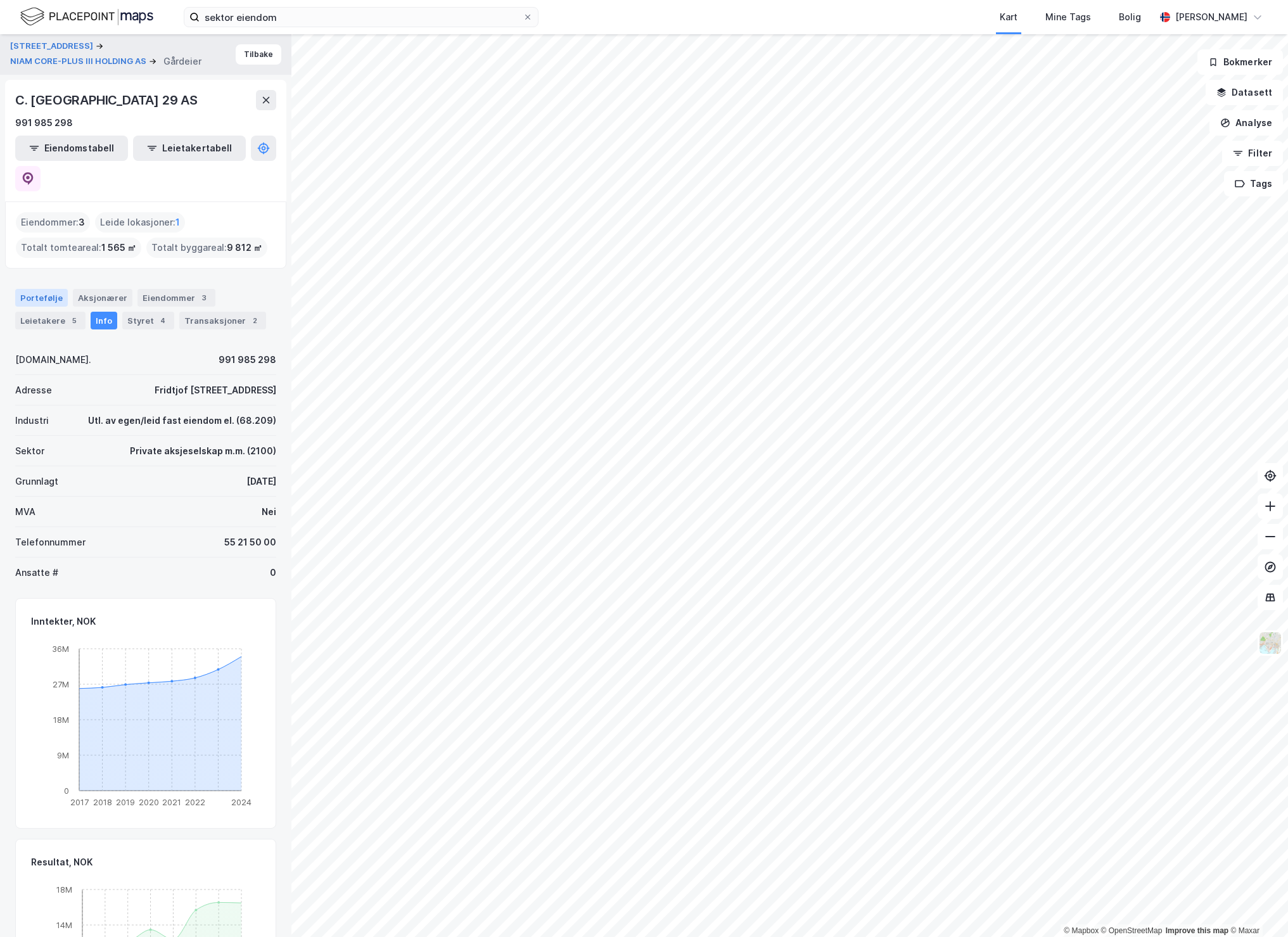
click at [43, 289] on div "Portefølje" at bounding box center [41, 298] width 52 height 18
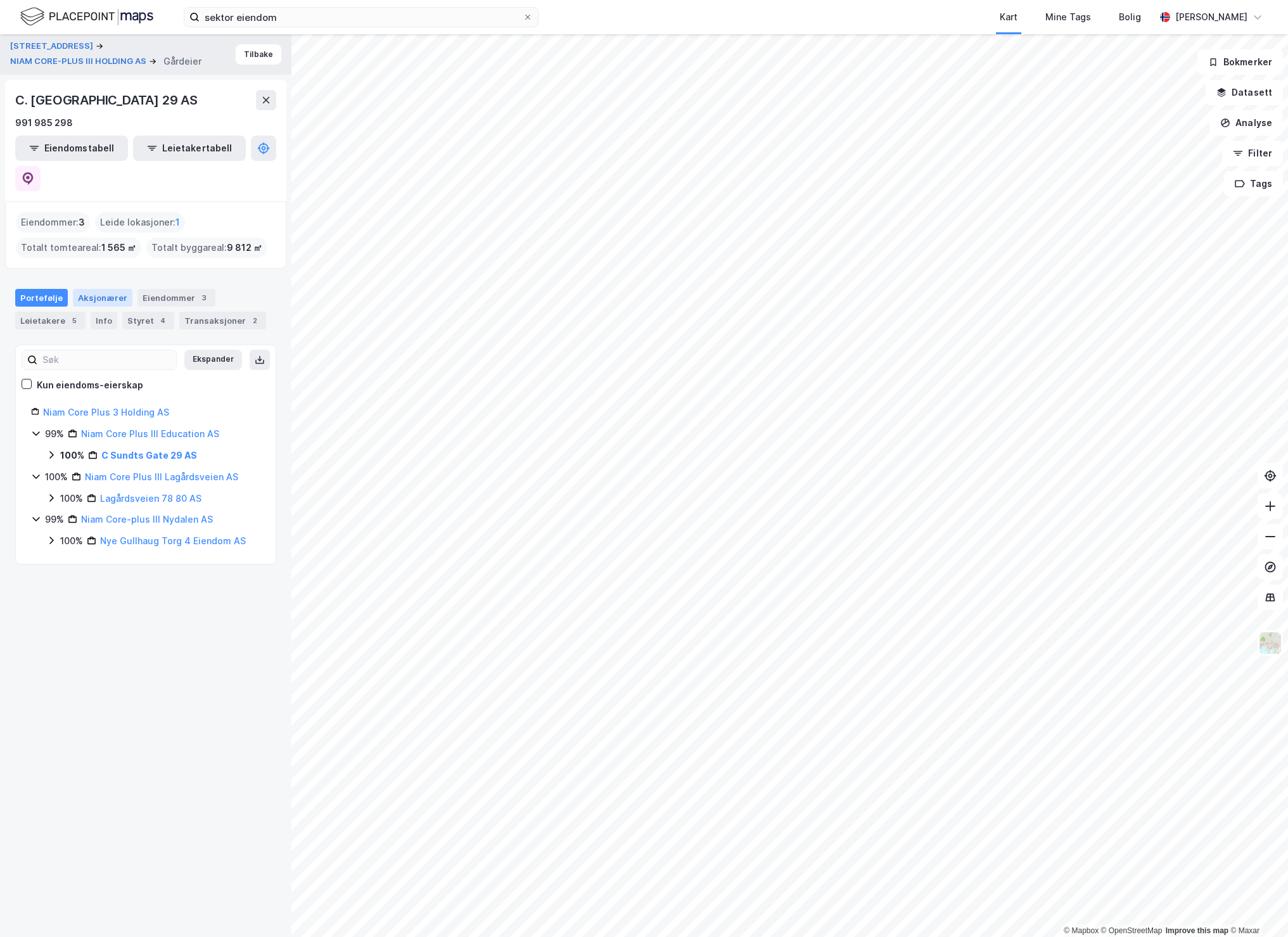
click at [102, 289] on div "Aksjonærer" at bounding box center [102, 298] width 60 height 18
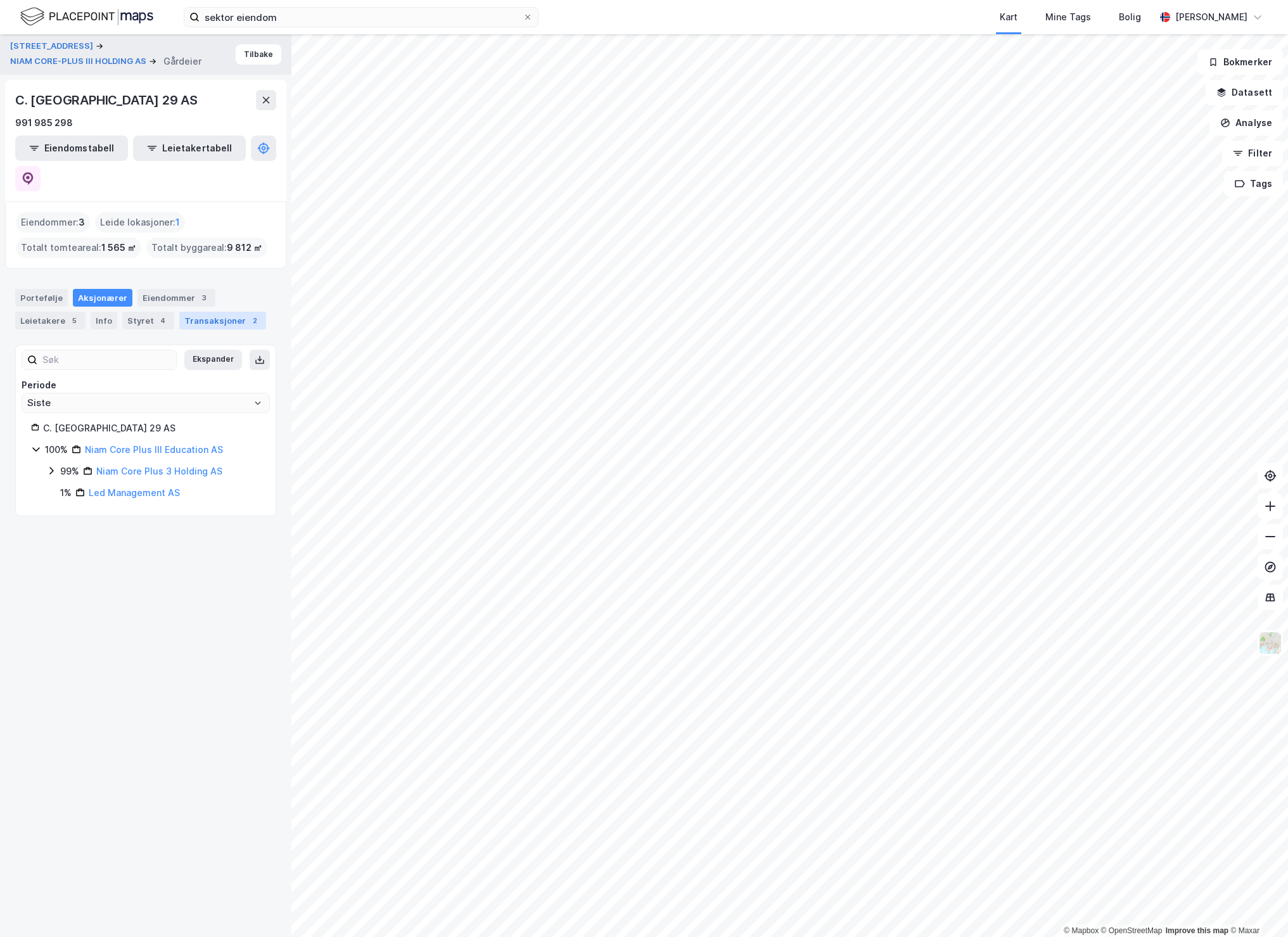
click at [234, 311] on div "Transaksjoner 2" at bounding box center [223, 320] width 87 height 18
